Goal: Task Accomplishment & Management: Use online tool/utility

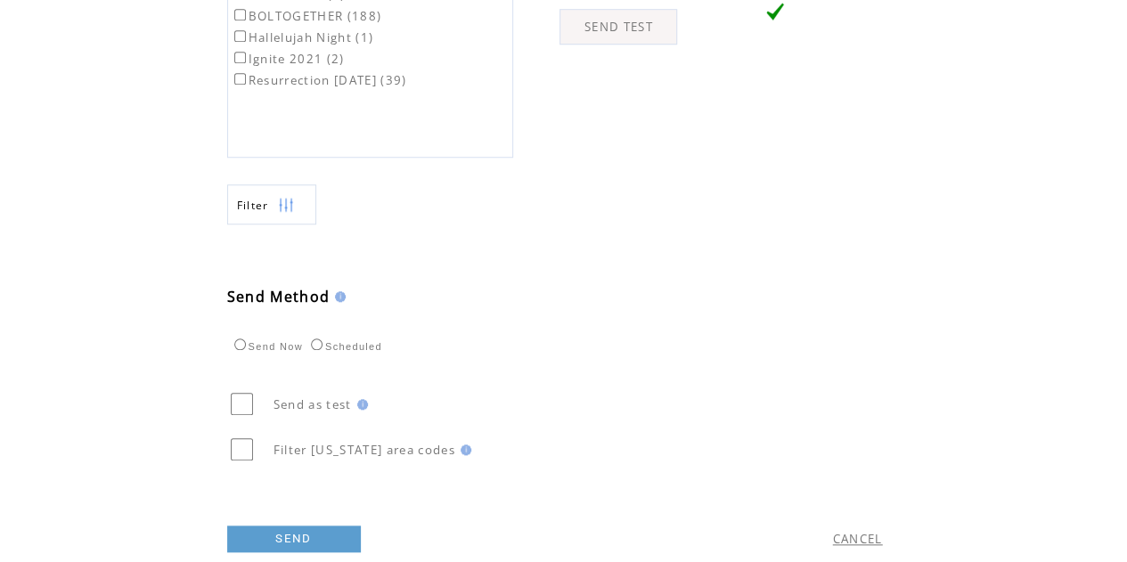
scroll to position [741, 0]
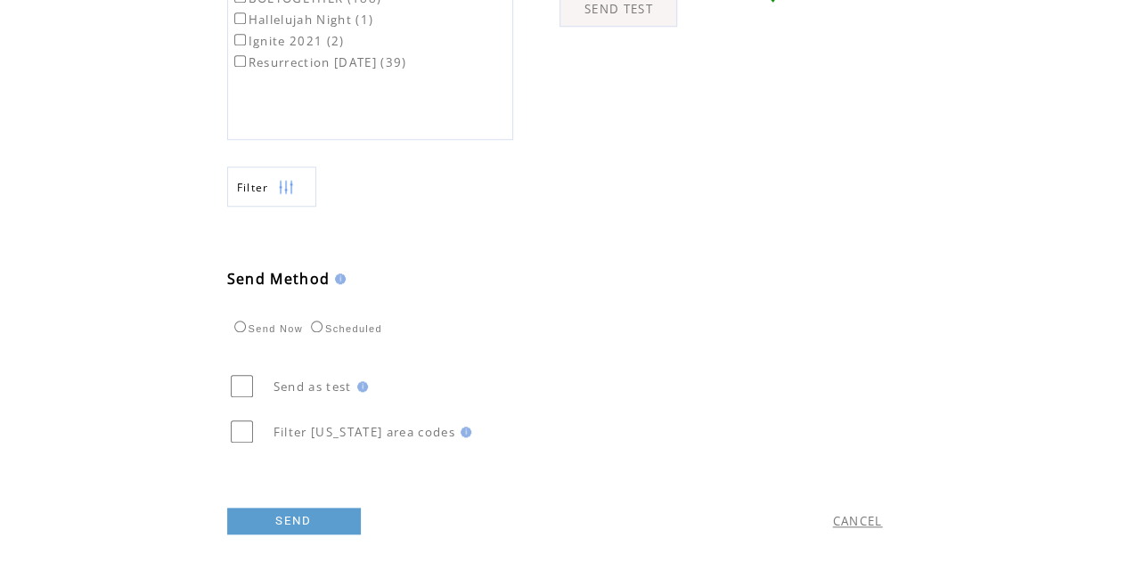
click at [276, 524] on link "SEND" at bounding box center [294, 521] width 134 height 27
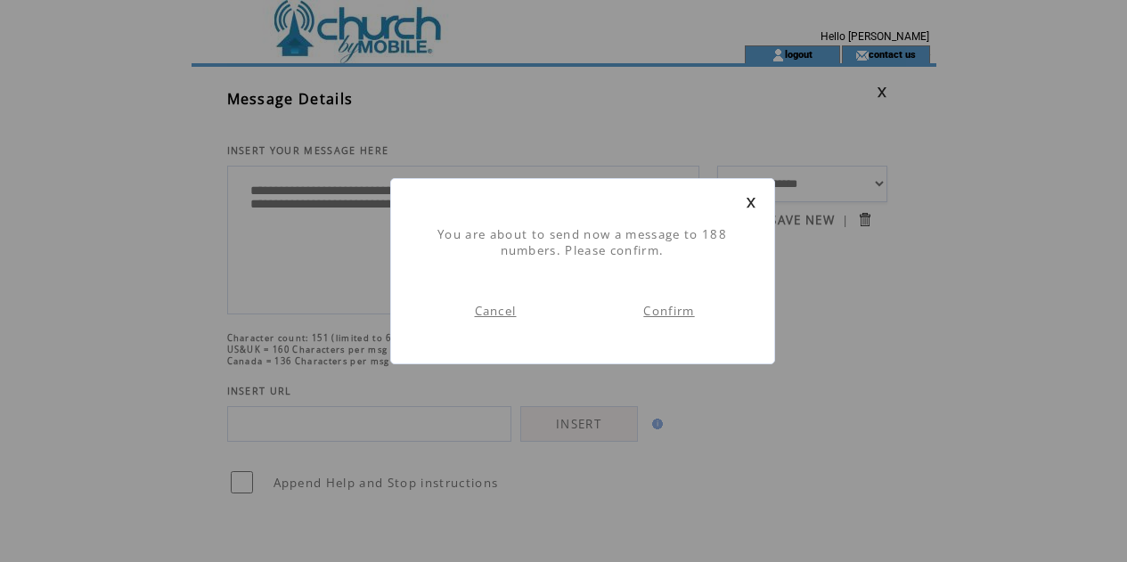
scroll to position [1, 0]
click at [661, 308] on link "Confirm" at bounding box center [668, 311] width 51 height 16
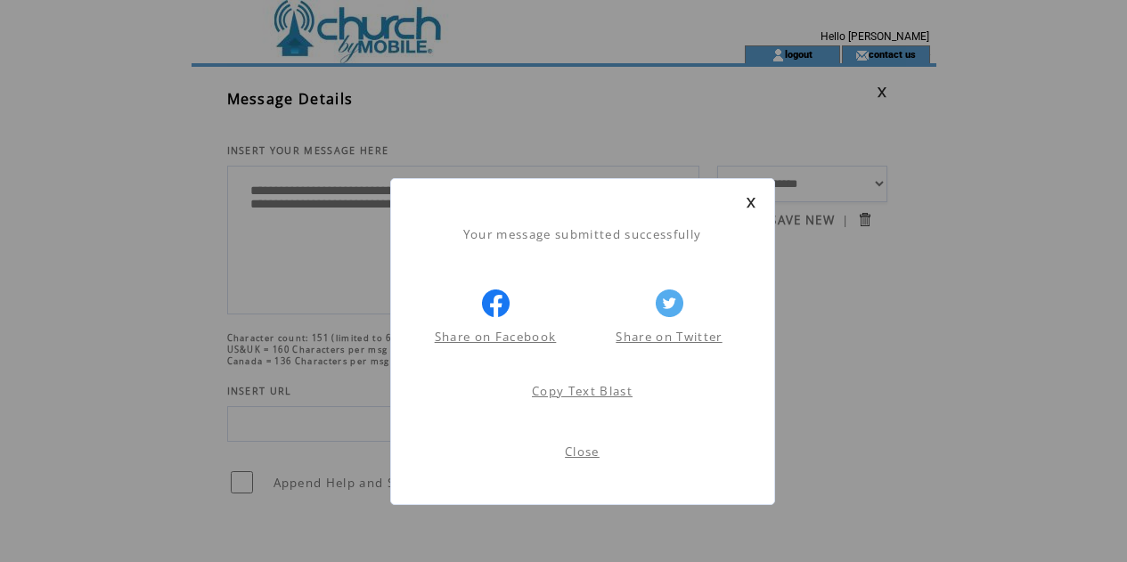
scroll to position [1, 0]
click at [587, 461] on td "Close" at bounding box center [582, 456] width 347 height 61
click at [584, 453] on link "Close" at bounding box center [582, 452] width 35 height 16
